Goal: Task Accomplishment & Management: Use online tool/utility

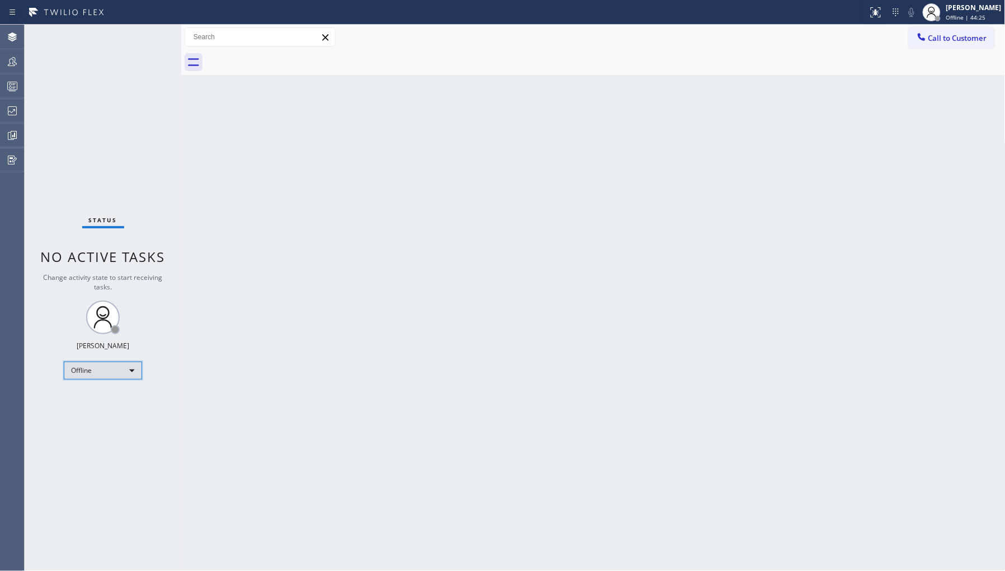
click at [98, 370] on div "Offline" at bounding box center [103, 370] width 78 height 18
click at [111, 412] on li "Unavailable" at bounding box center [102, 413] width 76 height 13
click at [970, 8] on div "[PERSON_NAME]" at bounding box center [974, 8] width 55 height 10
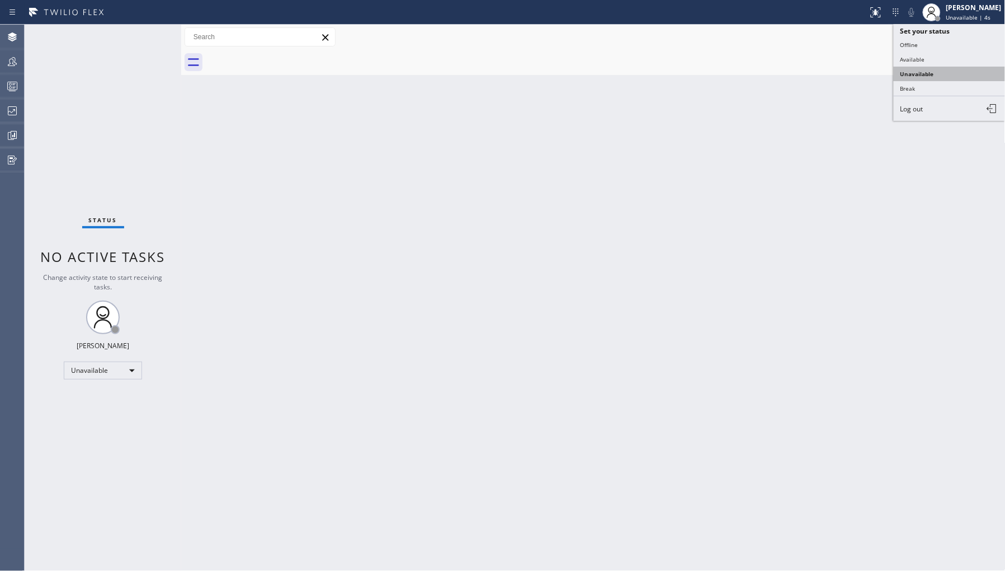
click at [972, 69] on button "Unavailable" at bounding box center [950, 74] width 112 height 15
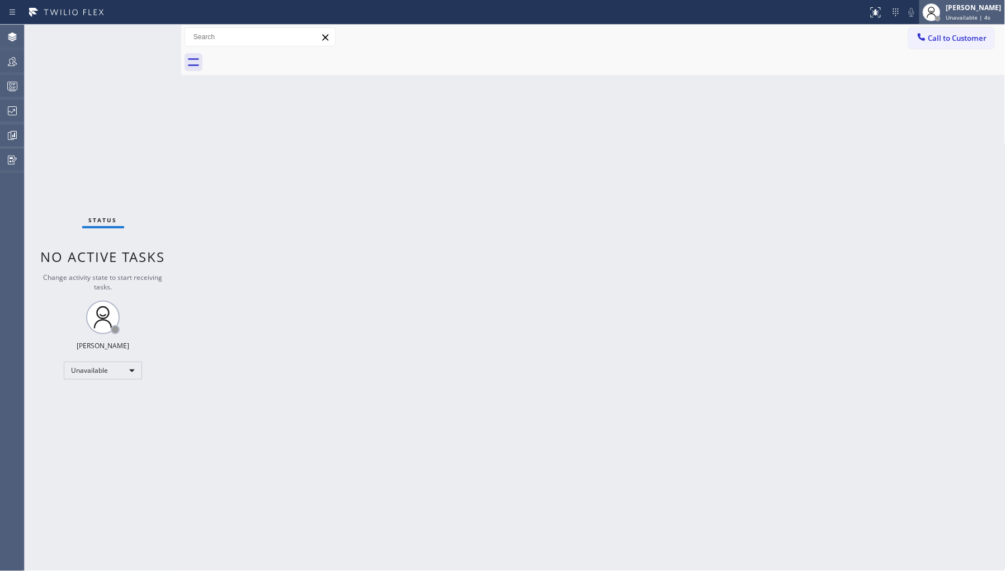
click at [980, 7] on div "[PERSON_NAME]" at bounding box center [974, 8] width 55 height 10
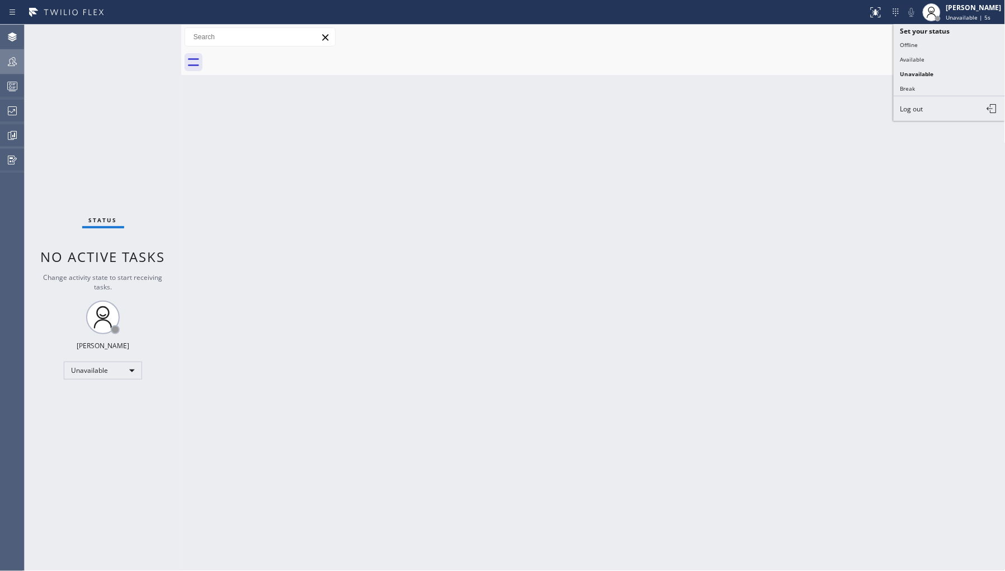
click at [3, 69] on div at bounding box center [12, 61] width 25 height 22
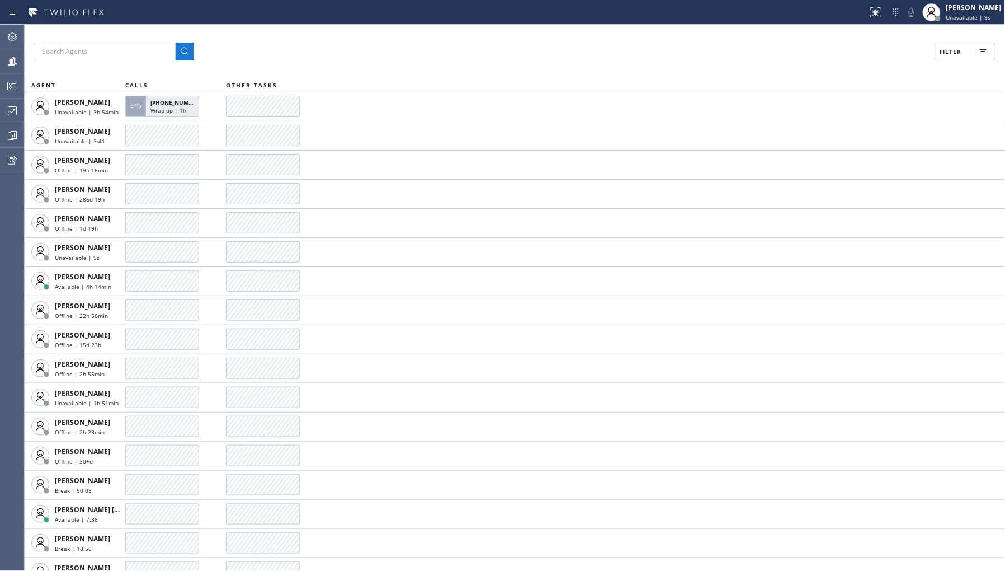
click at [958, 44] on button "Filter" at bounding box center [965, 52] width 60 height 18
